Goal: Task Accomplishment & Management: Manage account settings

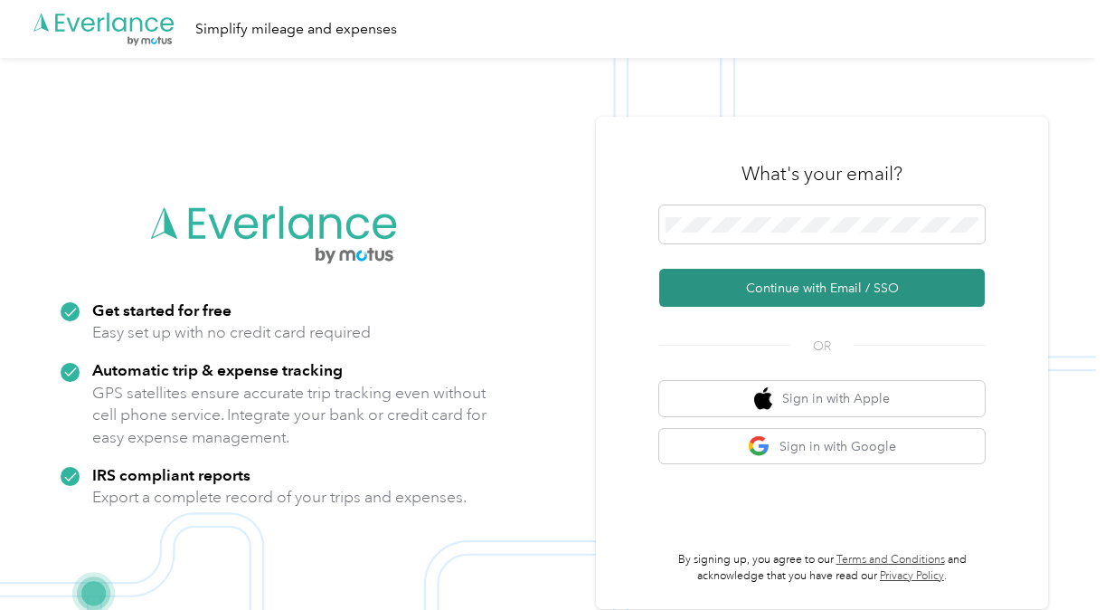
click at [771, 295] on button "Continue with Email / SSO" at bounding box center [822, 288] width 326 height 38
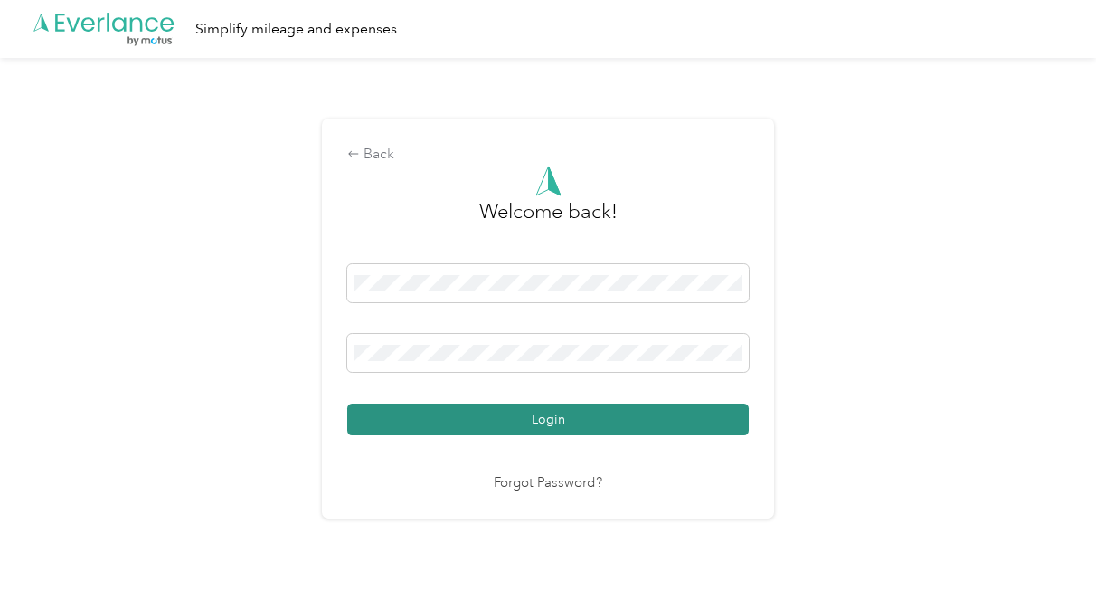
click at [534, 409] on button "Login" at bounding box center [548, 419] width 402 height 32
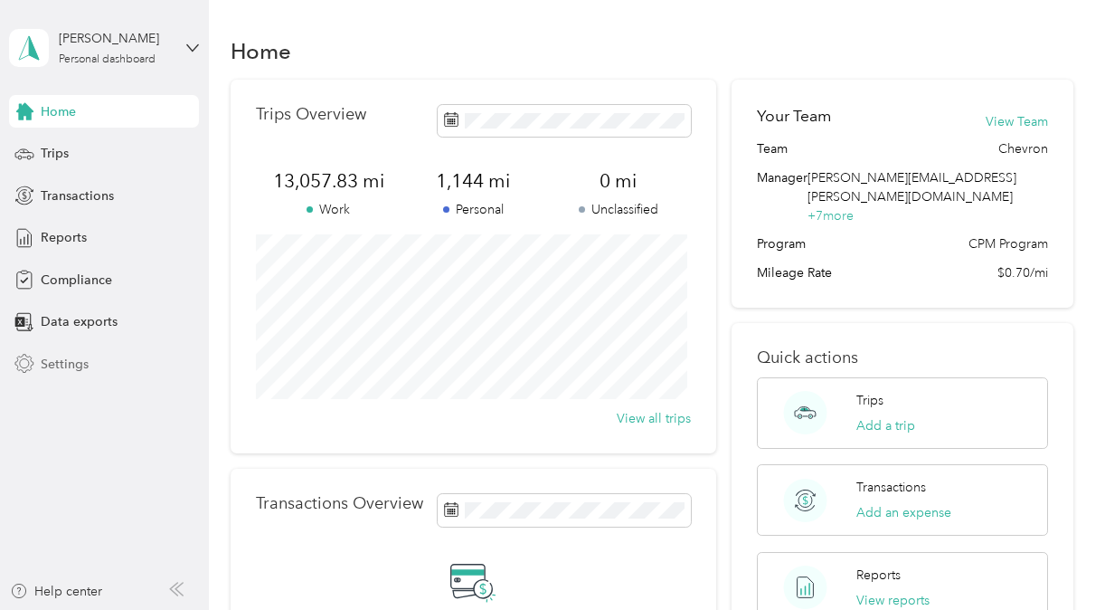
click at [86, 374] on div "Settings" at bounding box center [104, 363] width 190 height 33
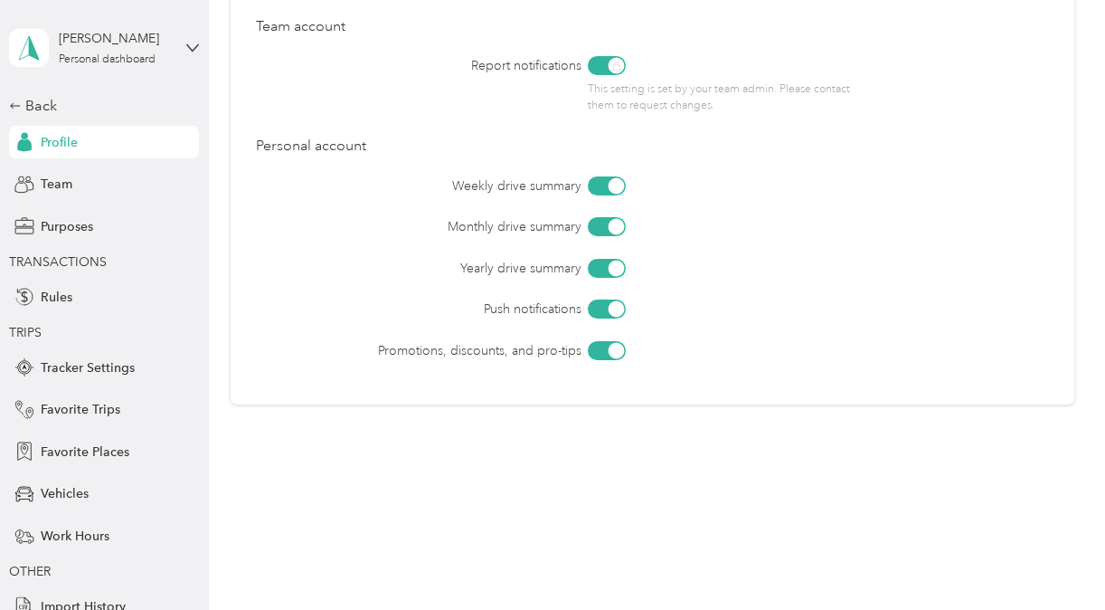
scroll to position [848, 0]
click at [61, 203] on div "Back Profile Team Purposes TRANSACTIONS Rules TRIPS Tracker Settings Favorite T…" at bounding box center [104, 358] width 190 height 527
click at [52, 191] on span "Team" at bounding box center [57, 184] width 32 height 19
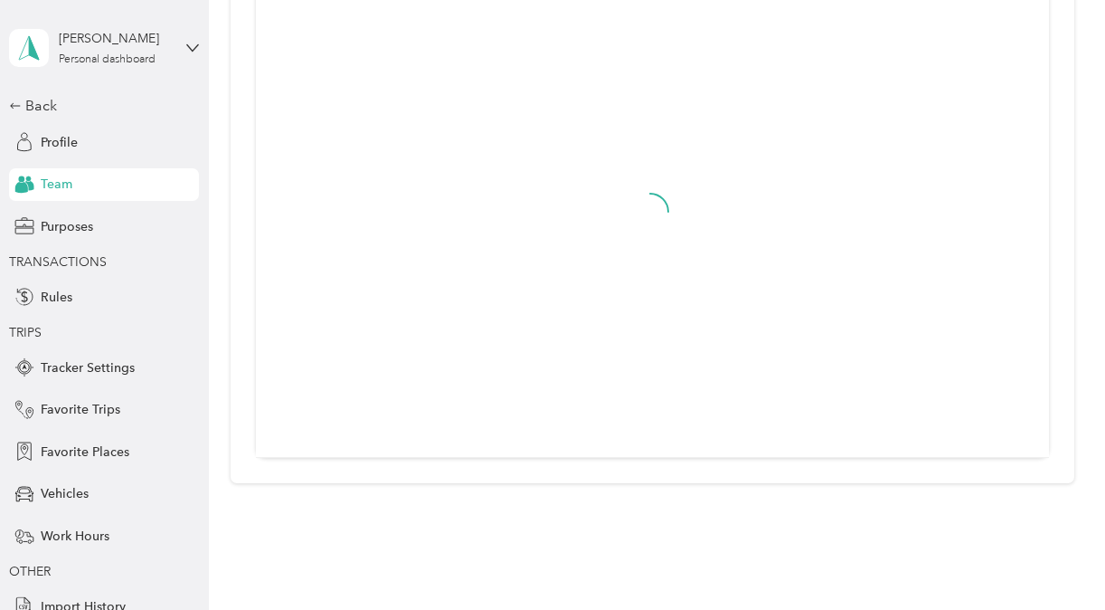
scroll to position [525, 0]
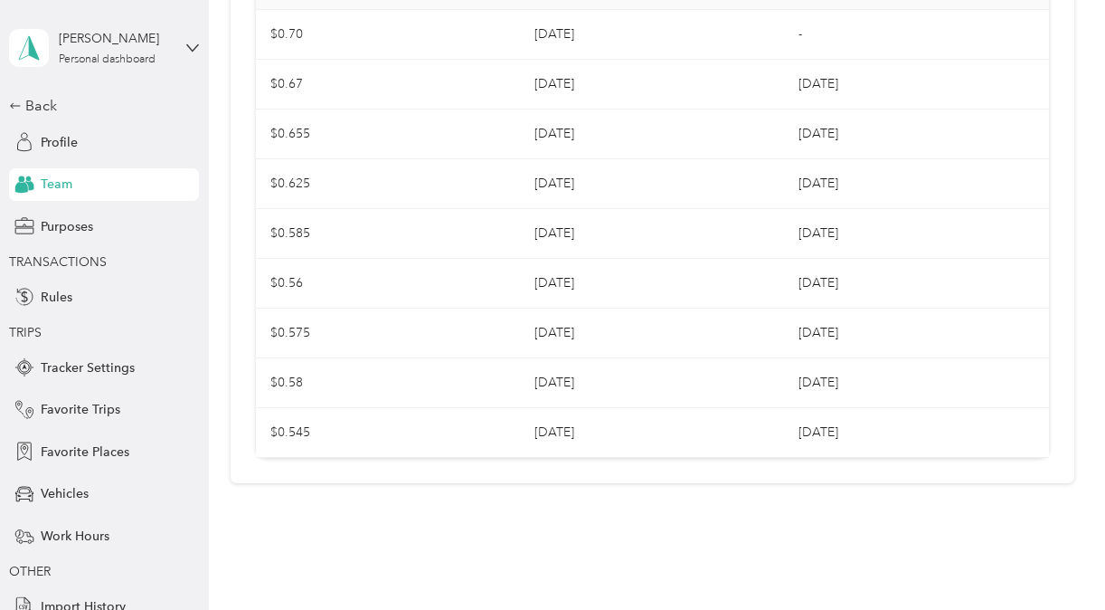
click at [80, 242] on div "Purposes" at bounding box center [104, 226] width 190 height 33
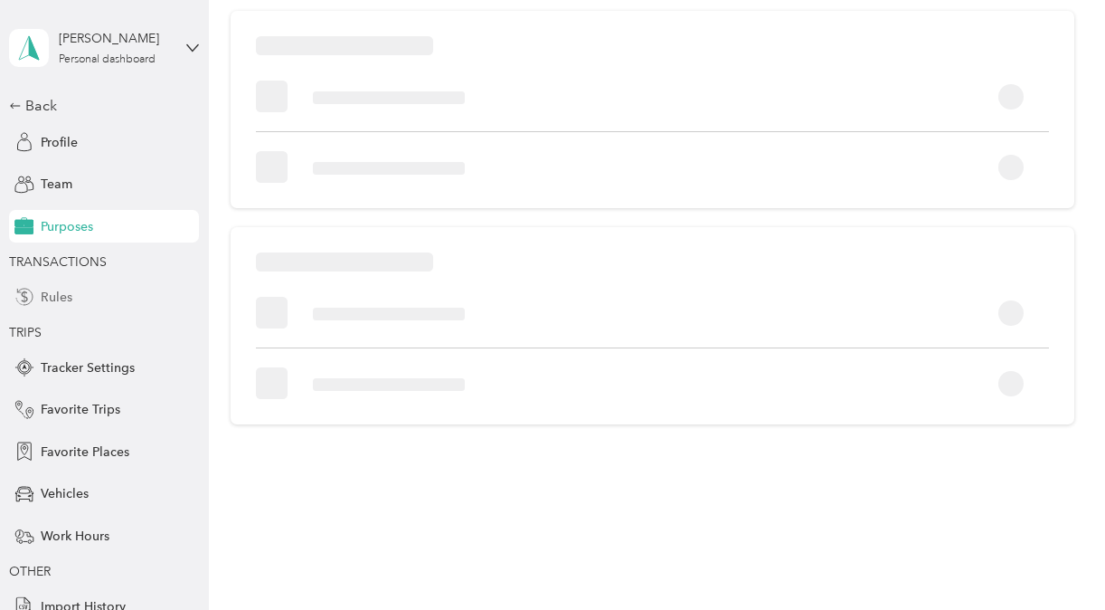
click at [66, 305] on div "Rules" at bounding box center [104, 296] width 190 height 33
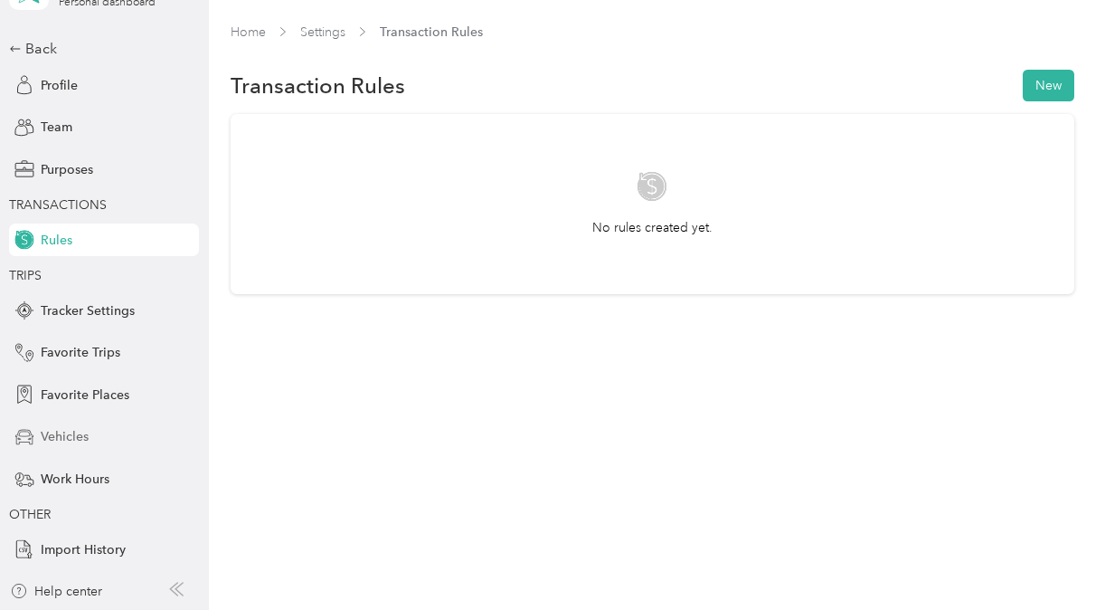
scroll to position [5, 0]
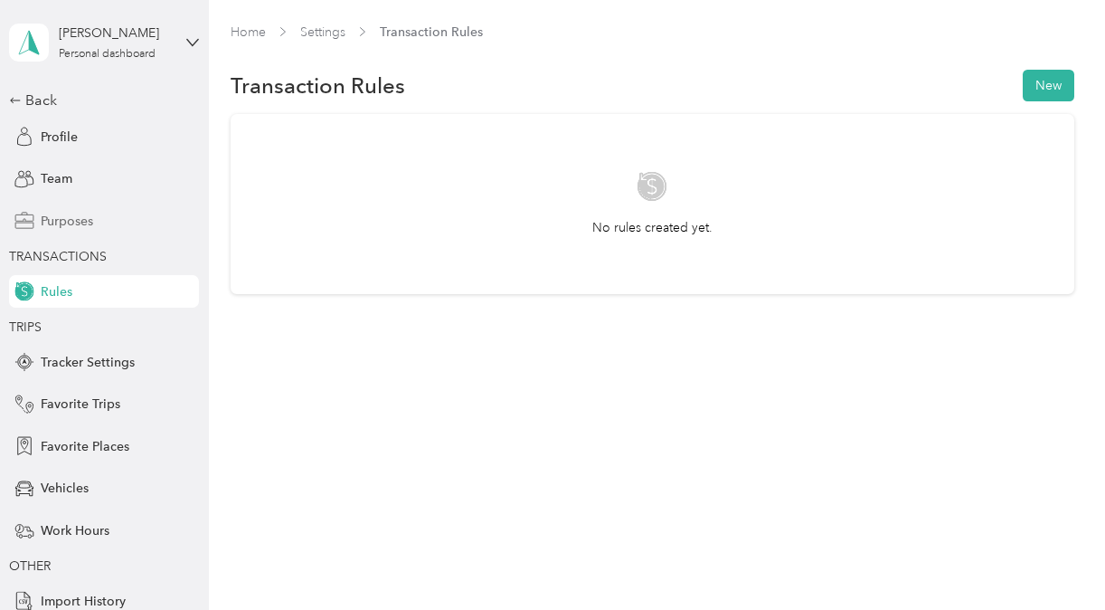
click at [61, 219] on span "Purposes" at bounding box center [67, 221] width 52 height 19
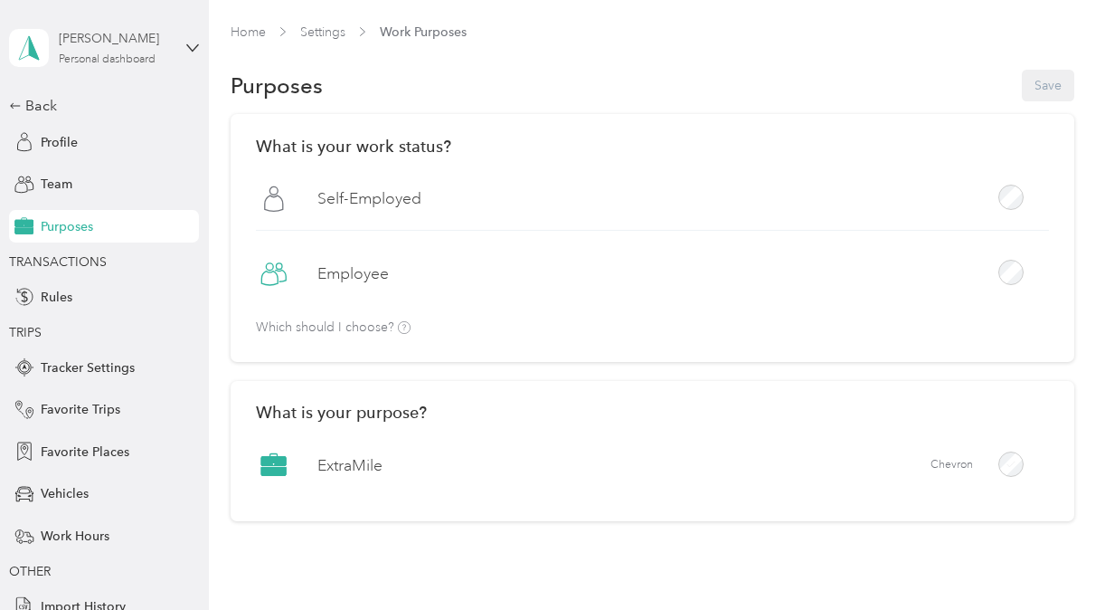
click at [154, 52] on div "[PERSON_NAME] Personal dashboard" at bounding box center [115, 47] width 113 height 36
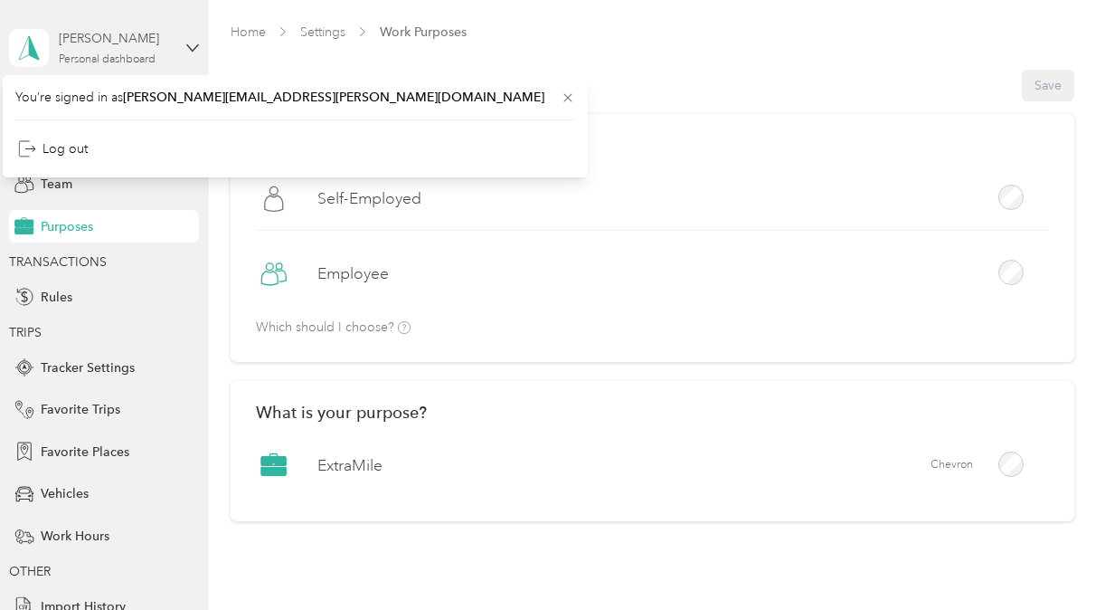
click at [164, 57] on div "[PERSON_NAME] Personal dashboard" at bounding box center [115, 47] width 113 height 36
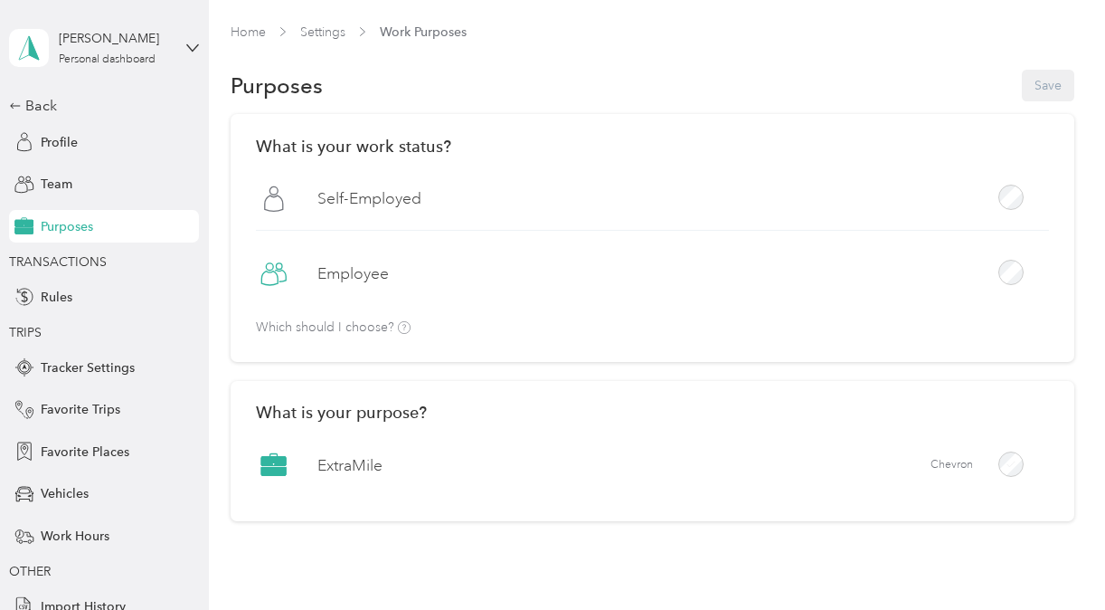
click at [235, 19] on div "Home Settings Work Purposes Purposes Save What is your work status? [DEMOGRAPHI…" at bounding box center [652, 319] width 887 height 638
click at [58, 500] on span "Vehicles" at bounding box center [65, 493] width 48 height 19
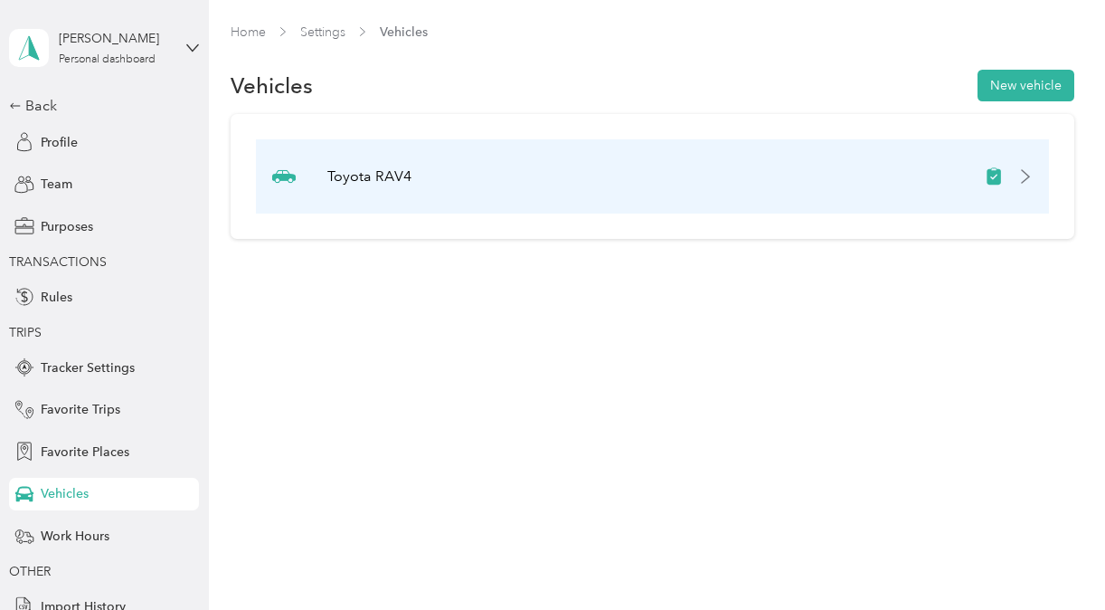
click at [1034, 186] on div "Toyota RAV4" at bounding box center [652, 176] width 792 height 74
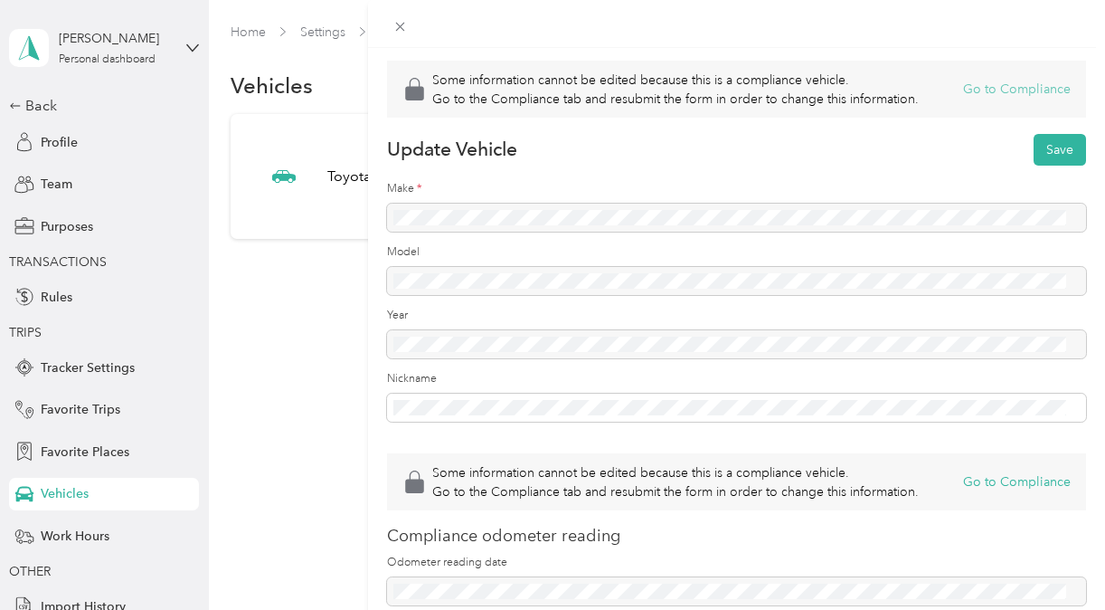
click at [984, 94] on button "Go to Compliance" at bounding box center [1017, 89] width 108 height 19
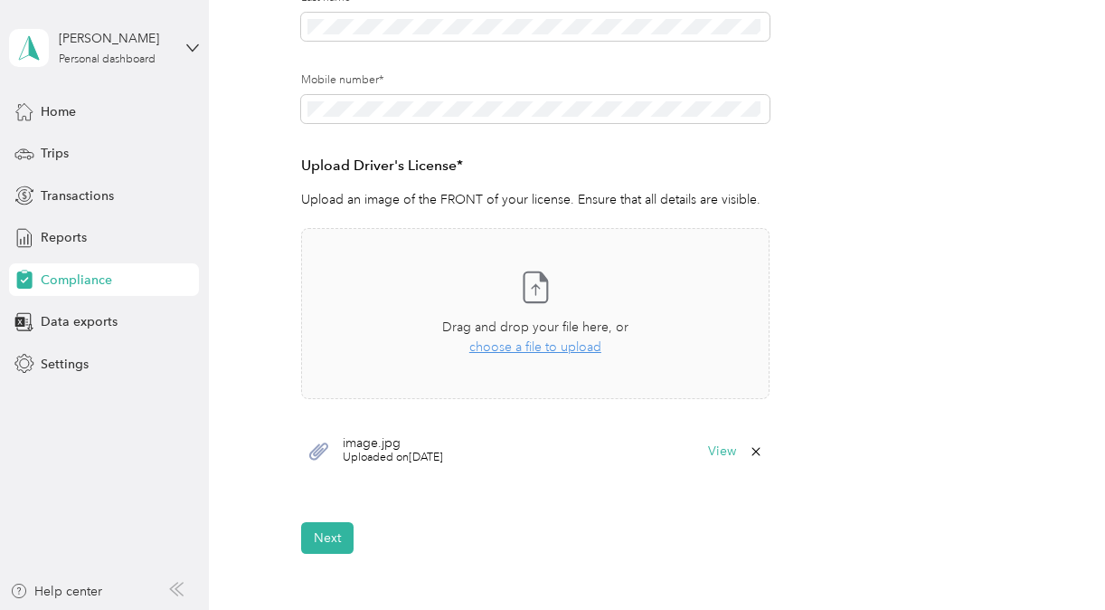
scroll to position [369, 0]
click at [722, 457] on div "image.jpg Uploaded on [DATE] View" at bounding box center [535, 450] width 468 height 54
click at [716, 449] on button "View" at bounding box center [722, 450] width 28 height 13
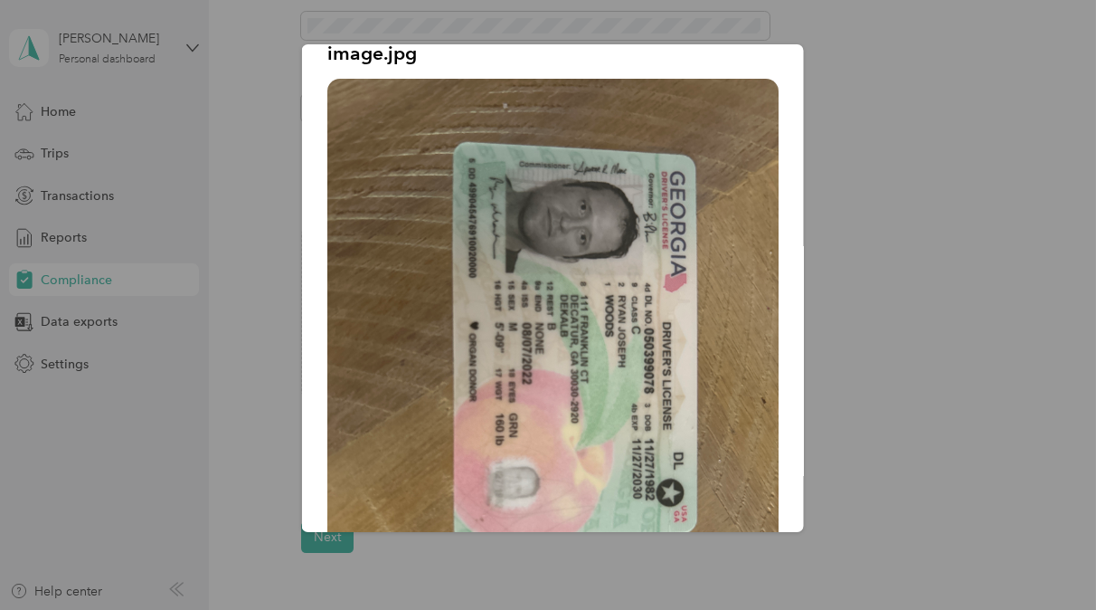
scroll to position [0, 0]
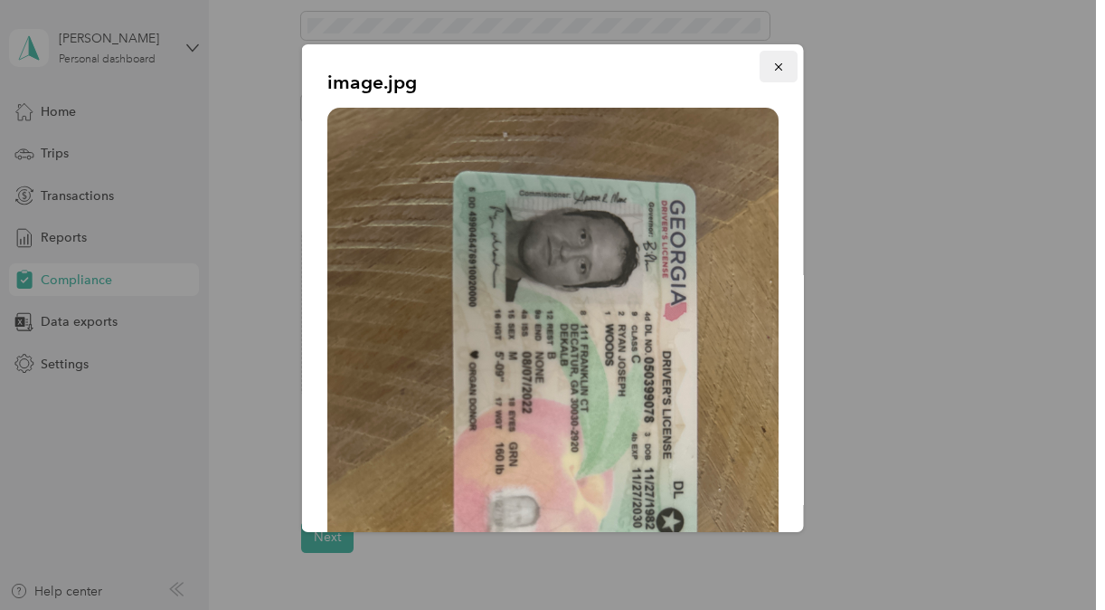
click at [772, 61] on icon "button" at bounding box center [778, 67] width 13 height 13
